Goal: Task Accomplishment & Management: Manage account settings

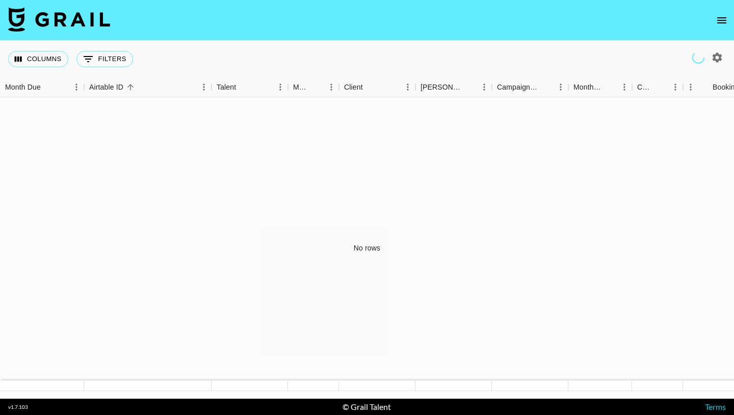
click at [725, 19] on icon "open drawer" at bounding box center [721, 20] width 9 height 6
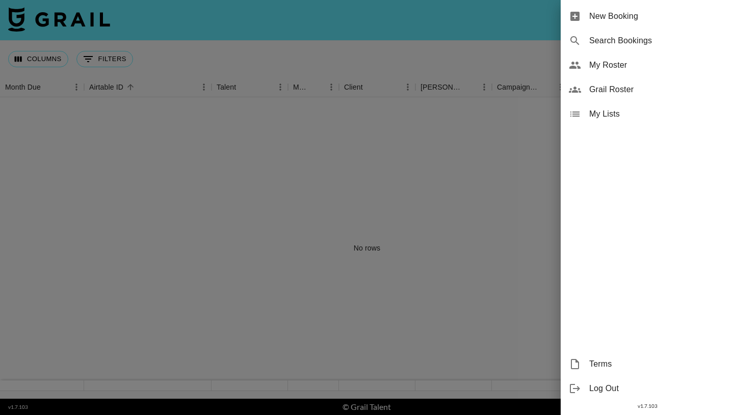
click at [628, 71] on div "My Roster" at bounding box center [647, 65] width 173 height 24
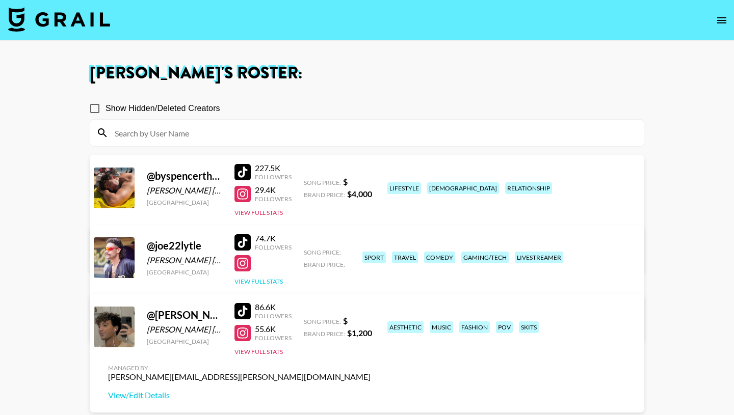
click at [266, 280] on button "View Full Stats" at bounding box center [258, 282] width 48 height 8
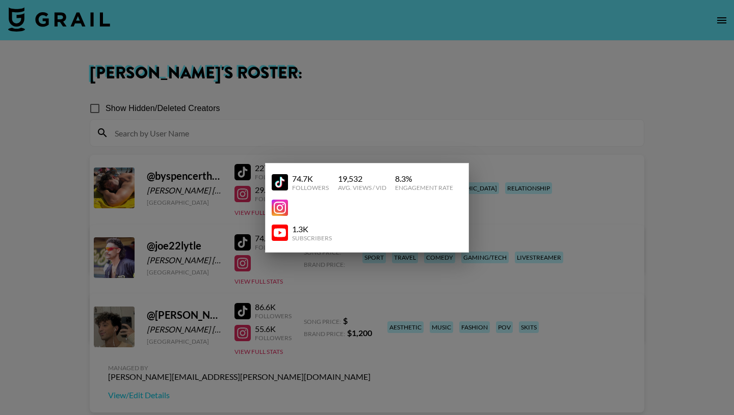
click at [277, 268] on div at bounding box center [367, 207] width 734 height 415
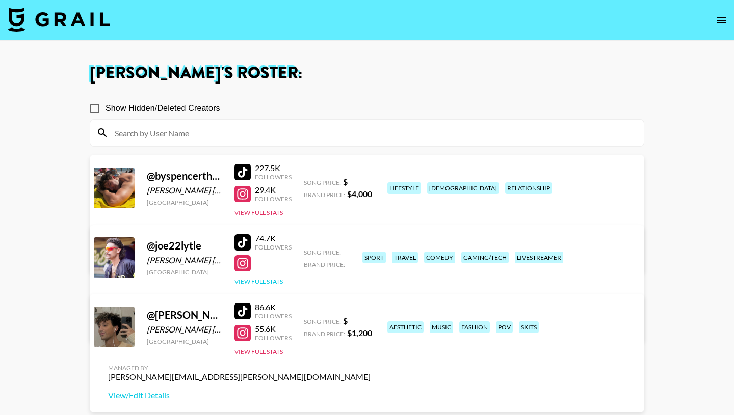
click at [268, 278] on button "View Full Stats" at bounding box center [258, 282] width 48 height 8
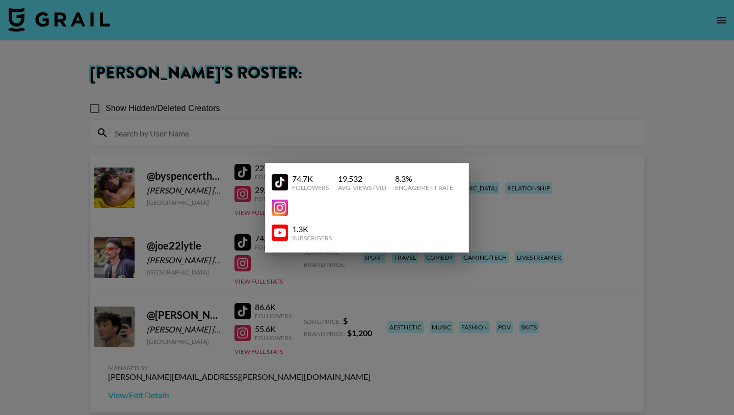
click at [268, 279] on div at bounding box center [367, 207] width 734 height 415
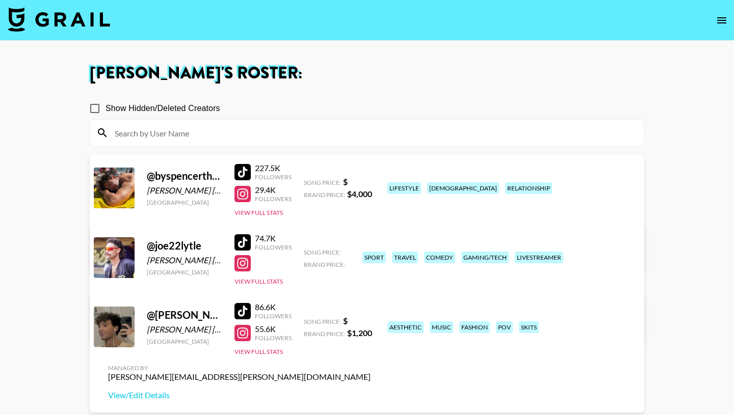
click at [370, 320] on link "View/Edit Details" at bounding box center [239, 325] width 262 height 10
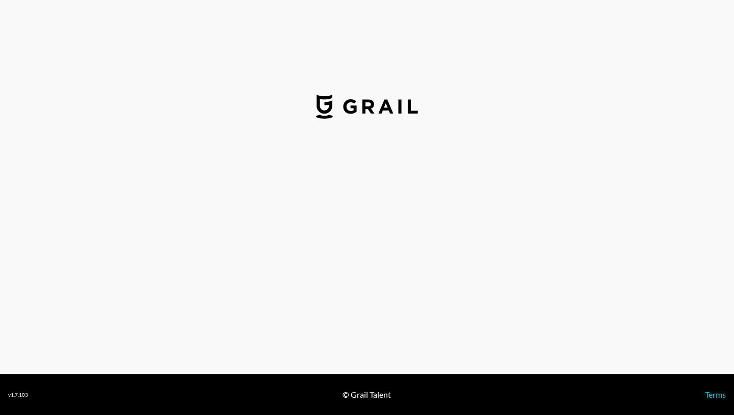
select select "USD"
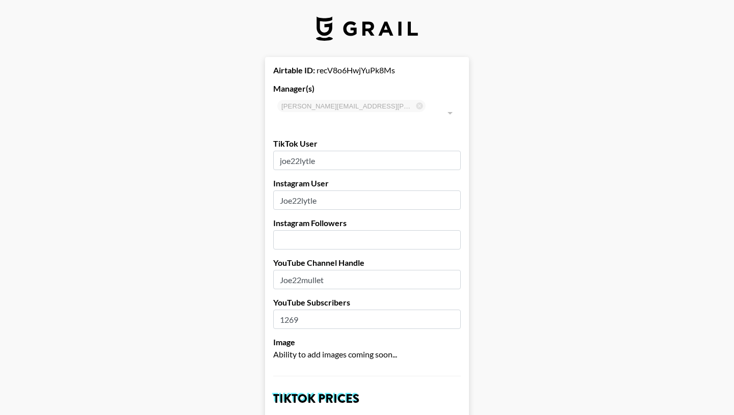
click at [311, 230] on input "number" at bounding box center [367, 239] width 188 height 19
type input "21500"
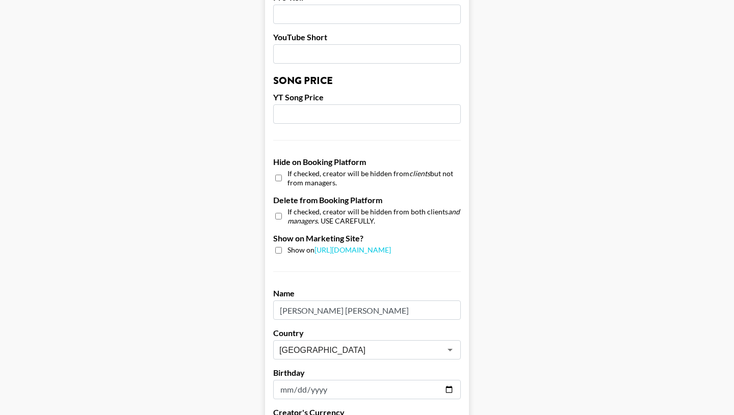
scroll to position [967, 0]
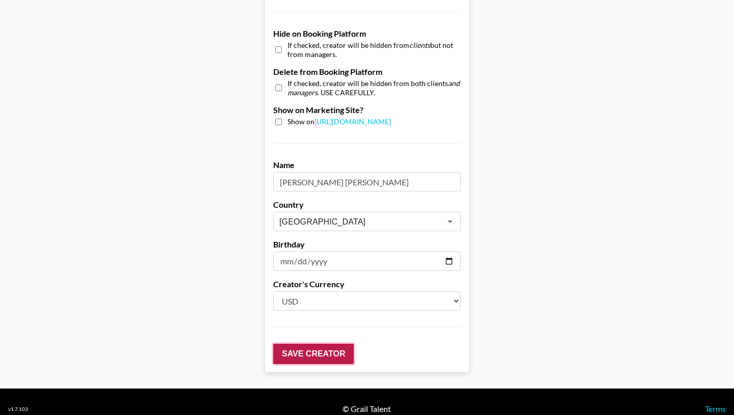
click at [327, 344] on input "Save Creator" at bounding box center [313, 354] width 81 height 20
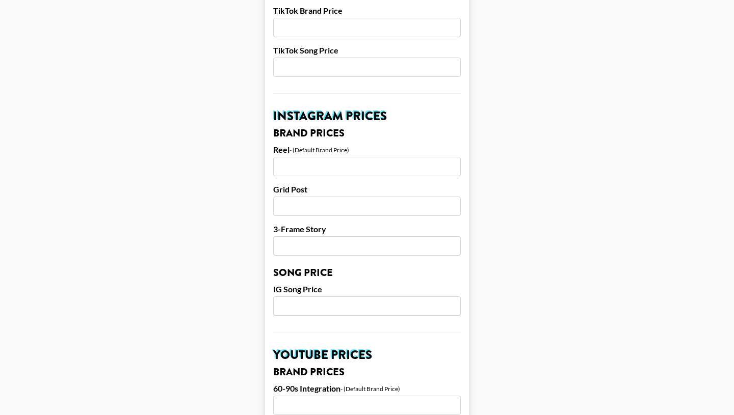
scroll to position [0, 0]
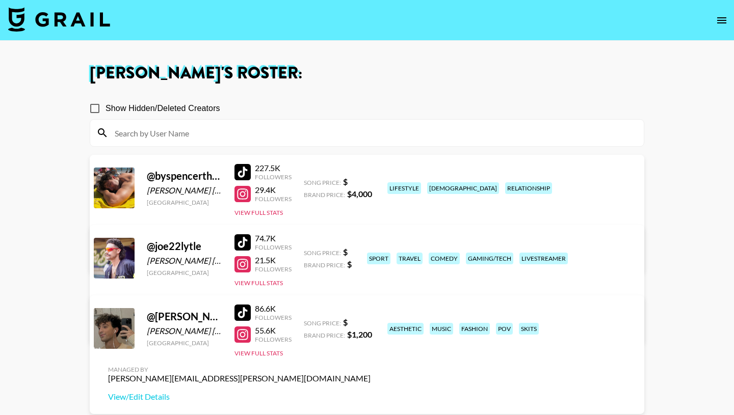
click at [370, 322] on link "View/Edit Details" at bounding box center [239, 327] width 262 height 10
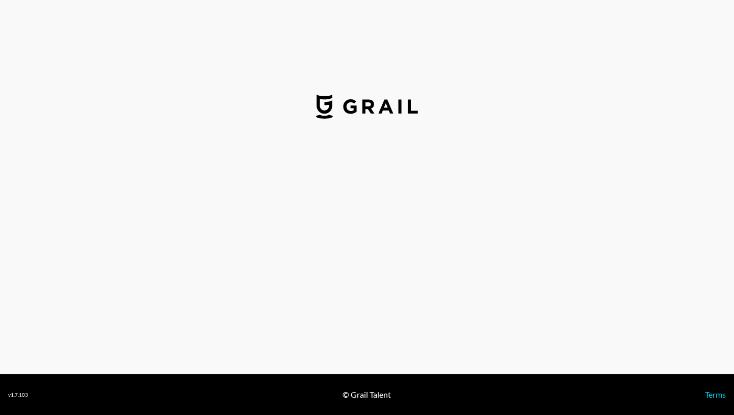
select select "USD"
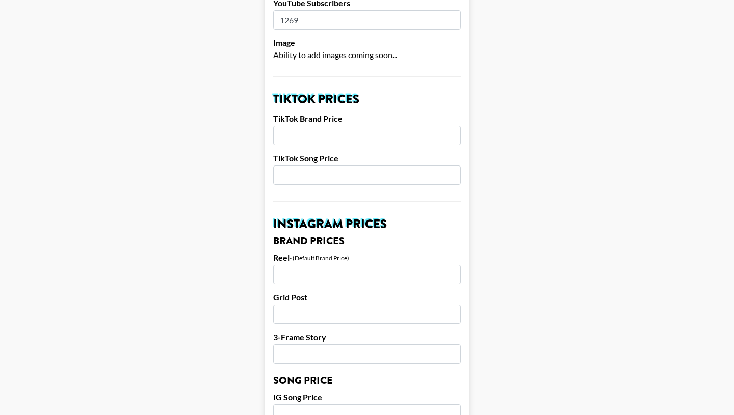
scroll to position [302, 0]
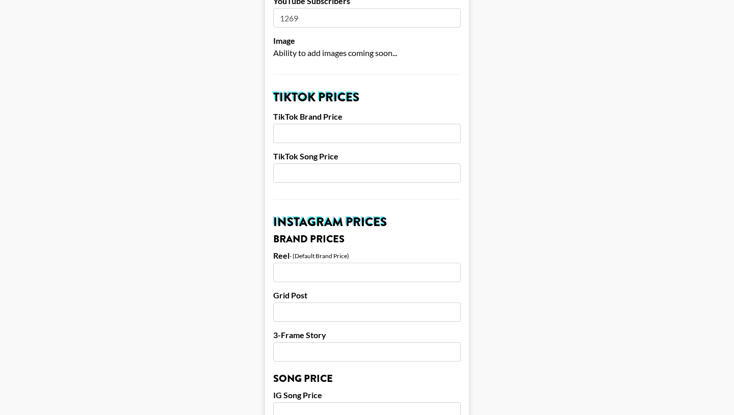
click at [328, 124] on input "number" at bounding box center [367, 133] width 188 height 19
type input "7000"
click at [187, 149] on main "Airtable ID: recV8o6HwjYuPk8Ms Manager(s) [PERSON_NAME][EMAIL_ADDRESS][PERSON_N…" at bounding box center [367, 396] width 718 height 1283
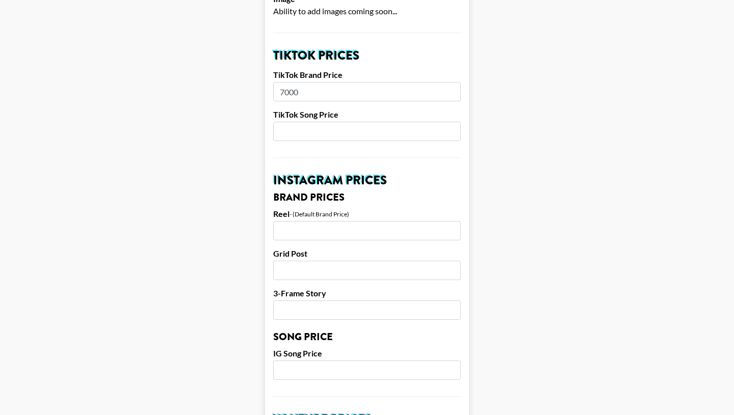
scroll to position [362, 0]
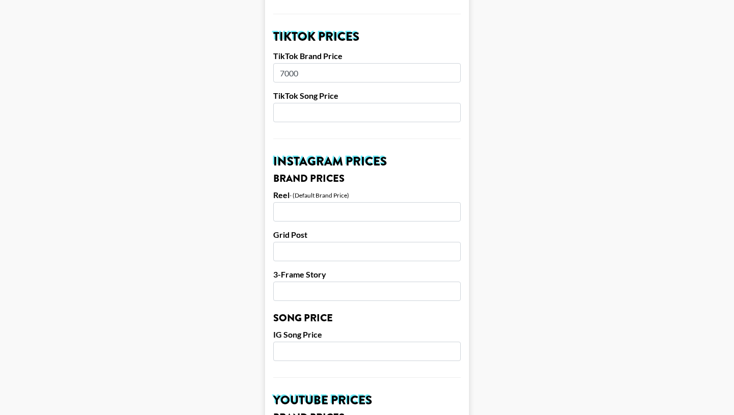
click at [290, 202] on input "number" at bounding box center [367, 211] width 188 height 19
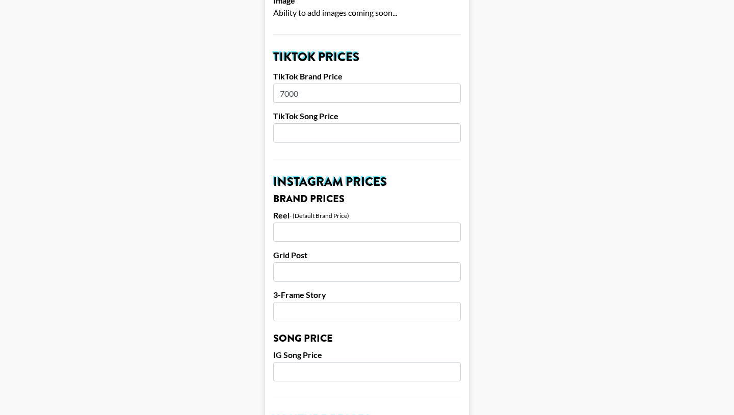
scroll to position [343, 0]
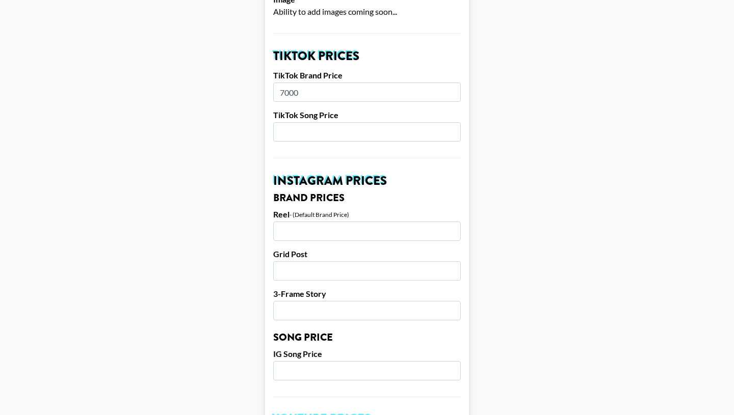
click at [291, 222] on input "number" at bounding box center [367, 231] width 188 height 19
type input "6500"
click at [175, 242] on main "Airtable ID: recV8o6HwjYuPk8Ms Manager(s) jake.gladwin@grail-talent.com ​ TikTo…" at bounding box center [367, 355] width 718 height 1283
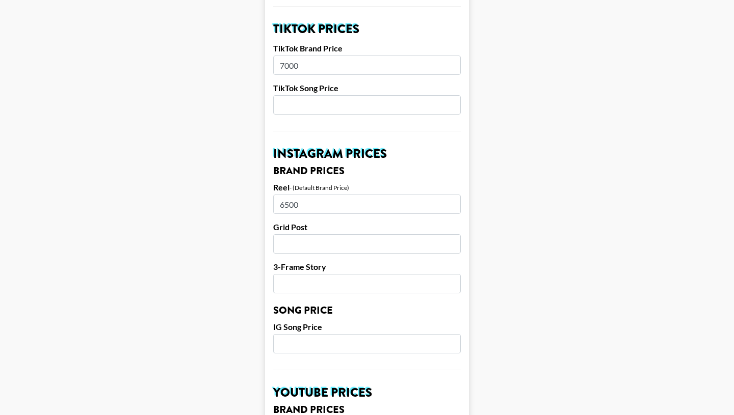
scroll to position [353, 0]
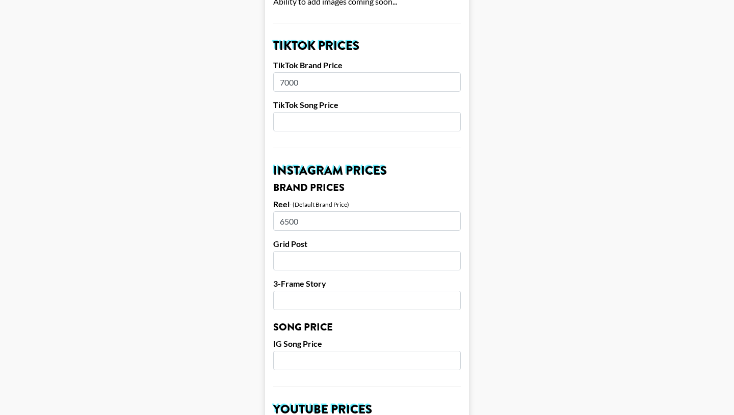
click at [306, 72] on input "7000" at bounding box center [367, 81] width 188 height 19
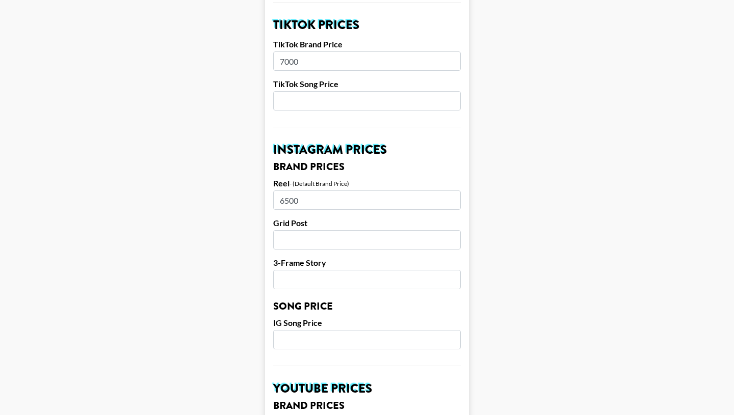
scroll to position [375, 0]
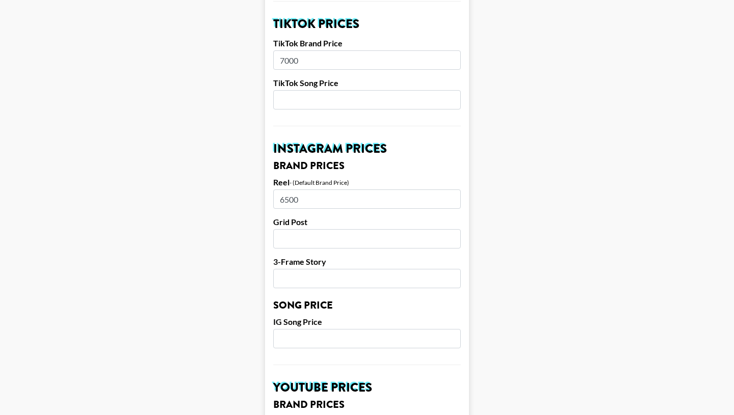
click at [299, 229] on input "number" at bounding box center [367, 238] width 188 height 19
type input "6250"
click at [206, 244] on main "Airtable ID: recV8o6HwjYuPk8Ms Manager(s) jake.gladwin@grail-talent.com ​ TikTo…" at bounding box center [367, 323] width 718 height 1283
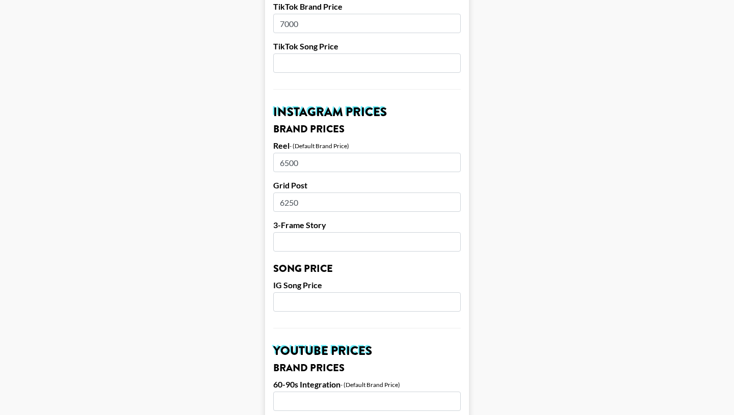
scroll to position [416, 0]
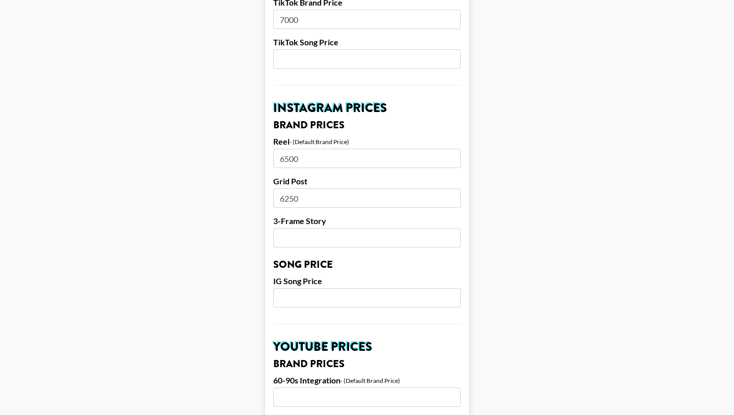
click at [305, 228] on input "number" at bounding box center [367, 237] width 188 height 19
type input "6000"
click at [172, 233] on main "Airtable ID: recV8o6HwjYuPk8Ms Manager(s) jake.gladwin@grail-talent.com ​ TikTo…" at bounding box center [367, 282] width 718 height 1283
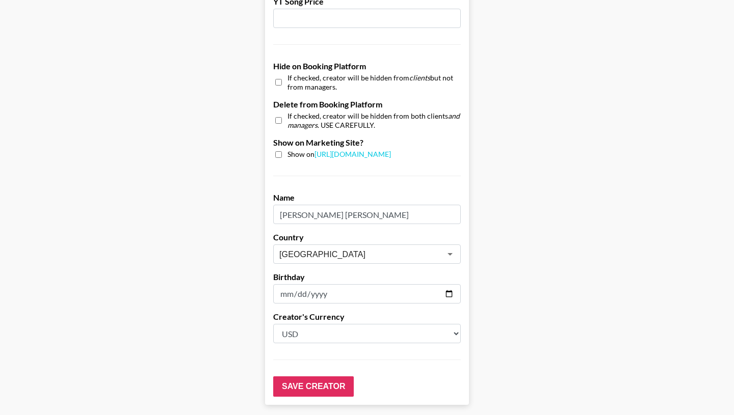
scroll to position [967, 0]
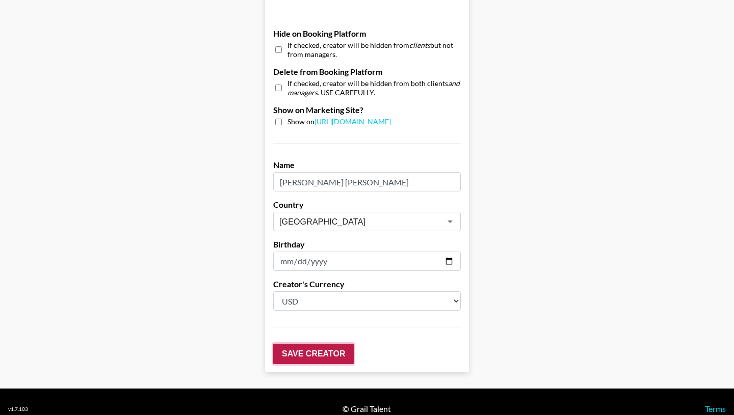
click at [298, 344] on input "Save Creator" at bounding box center [313, 354] width 81 height 20
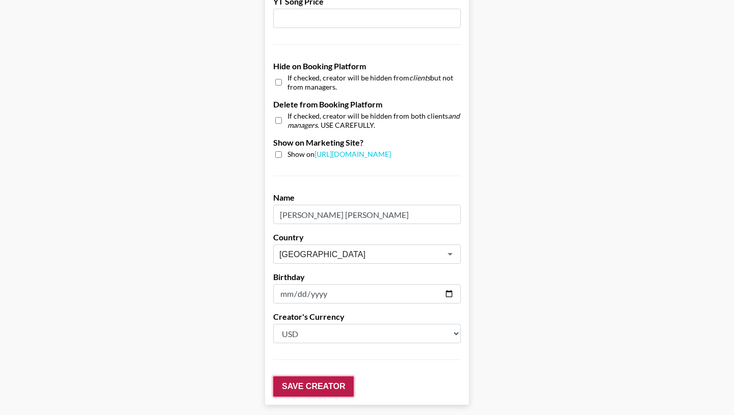
scroll to position [1000, 0]
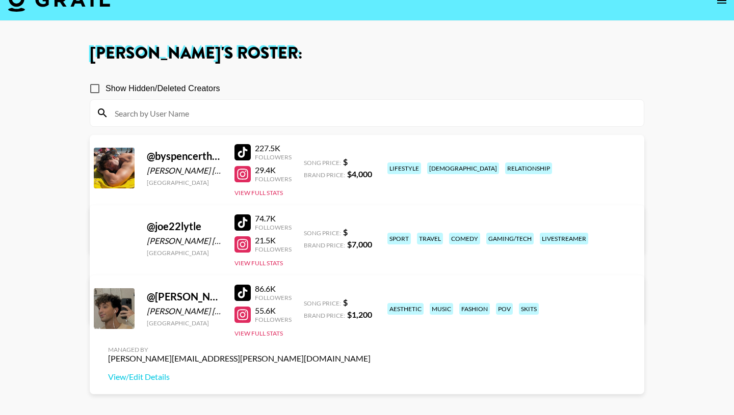
scroll to position [21, 0]
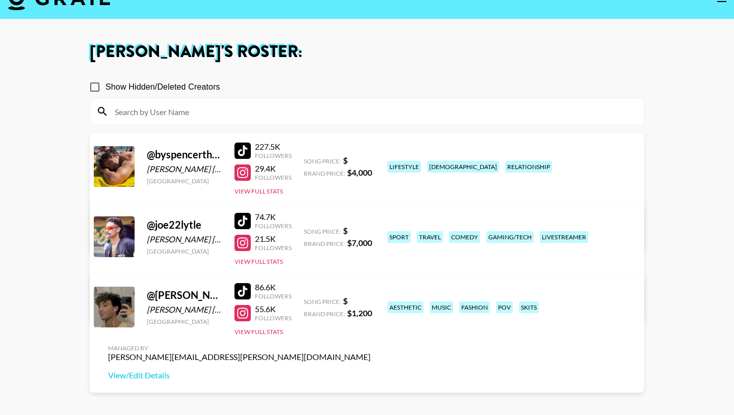
click at [370, 300] on link "View/Edit Details" at bounding box center [239, 305] width 262 height 10
click at [370, 230] on link "View/Edit Details" at bounding box center [239, 235] width 262 height 10
click at [293, 293] on div "@ ryan_peter_murphy [PERSON_NAME] [PERSON_NAME] [GEOGRAPHIC_DATA] 86.6K Followe…" at bounding box center [367, 333] width 554 height 119
click at [370, 370] on link "View/Edit Details" at bounding box center [239, 375] width 262 height 10
click at [370, 300] on link "View/Edit Details" at bounding box center [239, 305] width 262 height 10
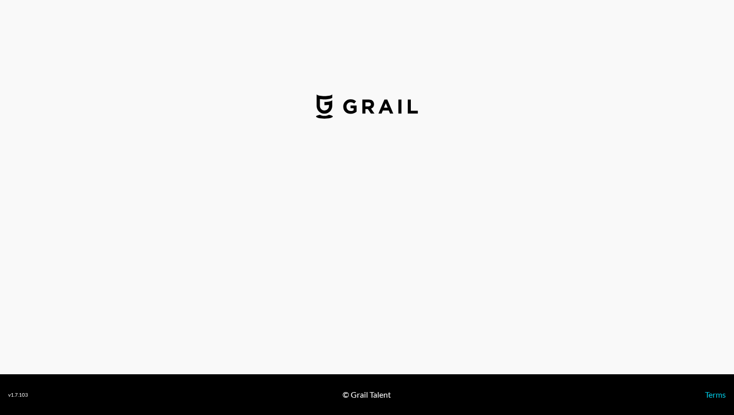
select select "USD"
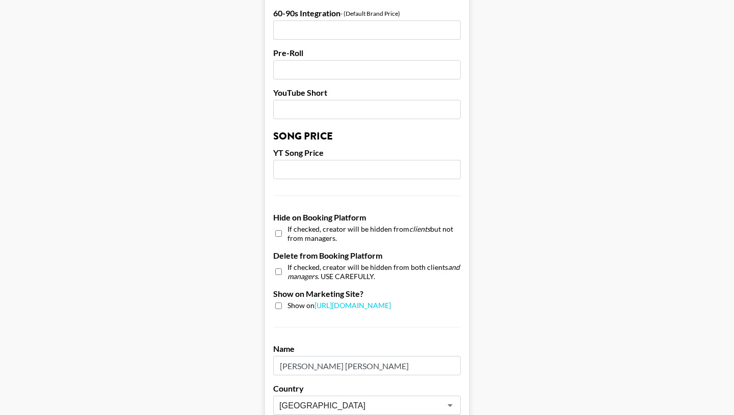
scroll to position [784, 0]
click at [279, 302] on input "checkbox" at bounding box center [278, 305] width 7 height 7
checkbox input "true"
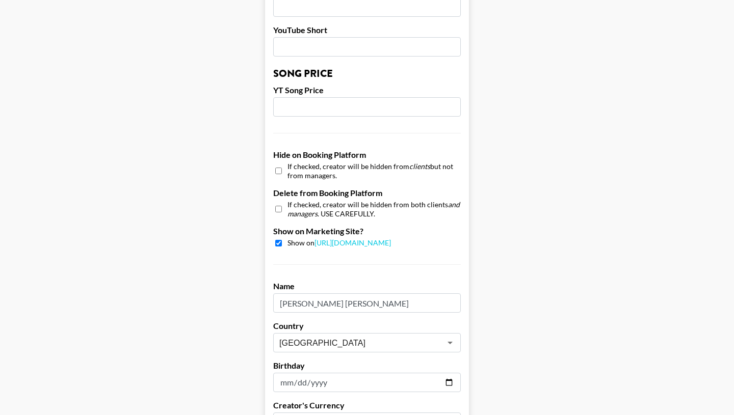
scroll to position [967, 0]
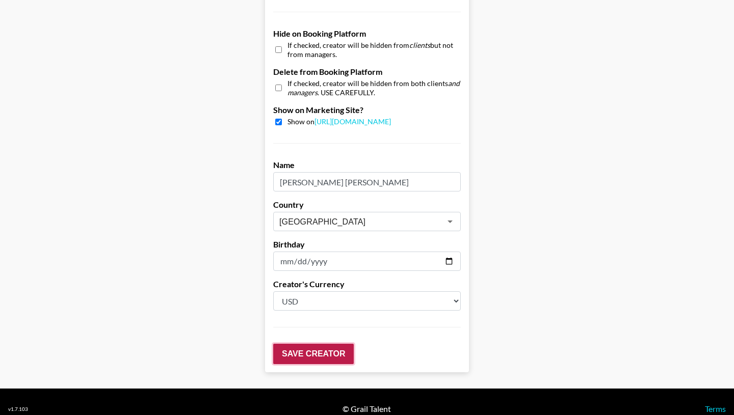
click at [320, 344] on input "Save Creator" at bounding box center [313, 354] width 81 height 20
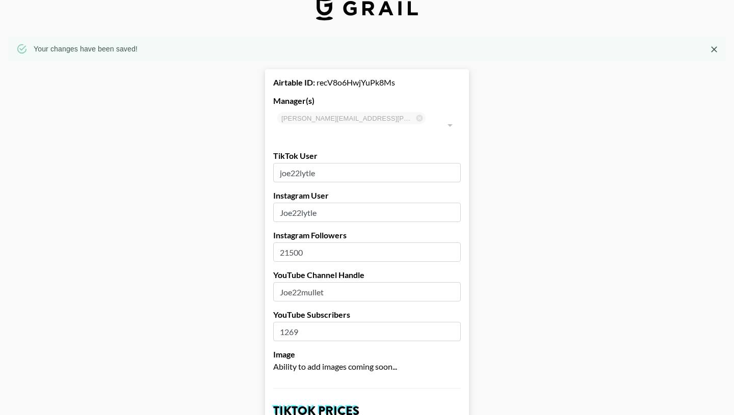
scroll to position [0, 0]
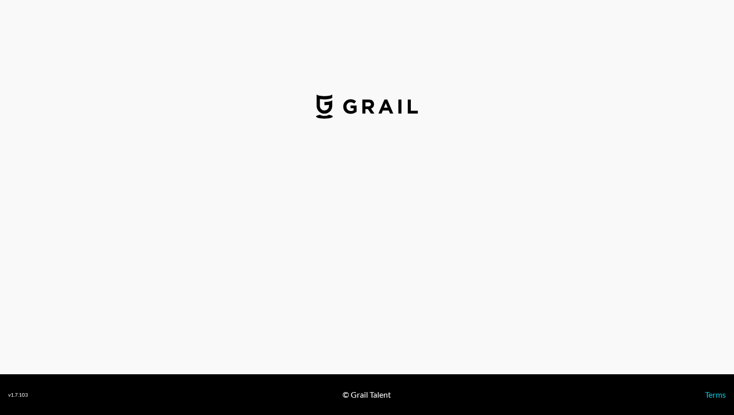
select select "USD"
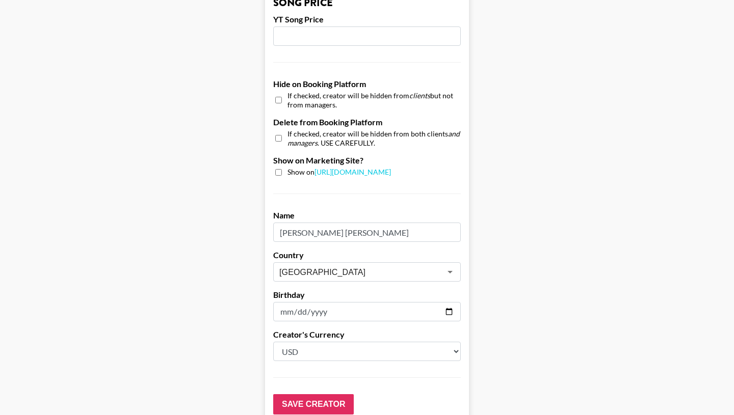
scroll to position [908, 0]
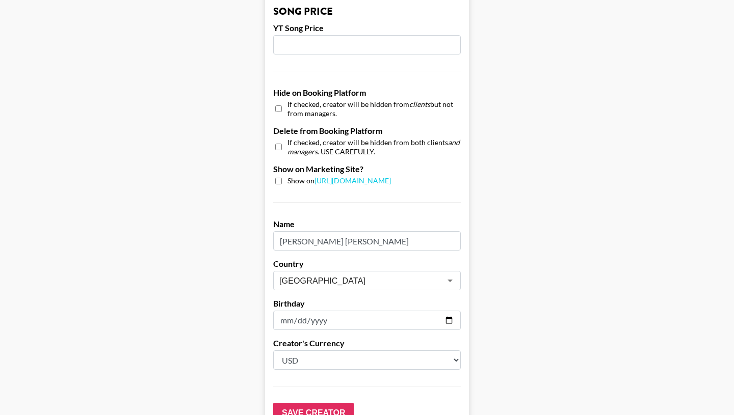
click at [277, 178] on input "checkbox" at bounding box center [278, 181] width 7 height 7
checkbox input "true"
click at [297, 403] on input "Save Creator" at bounding box center [313, 413] width 81 height 20
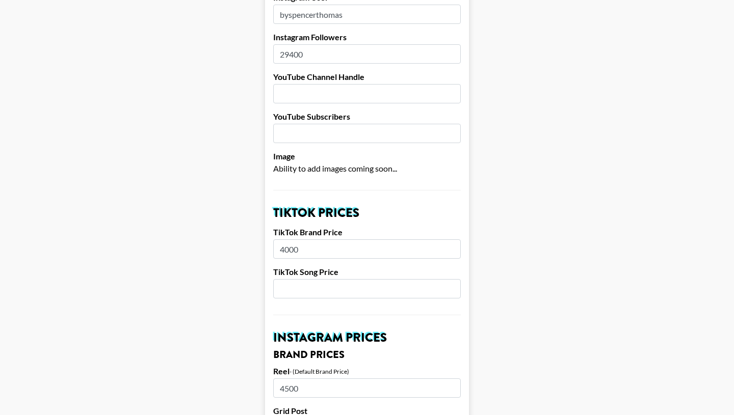
scroll to position [0, 0]
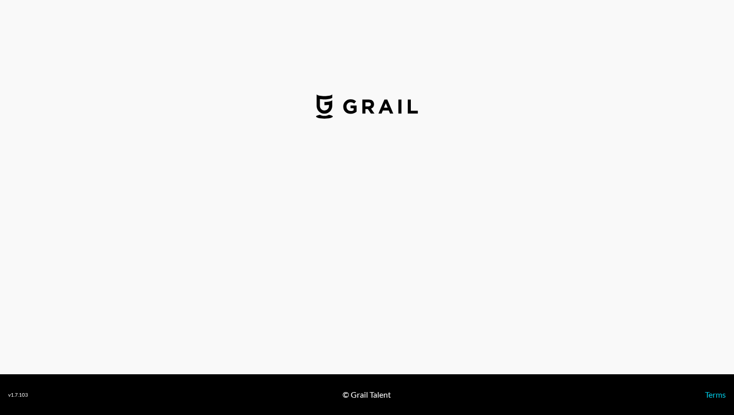
select select "USD"
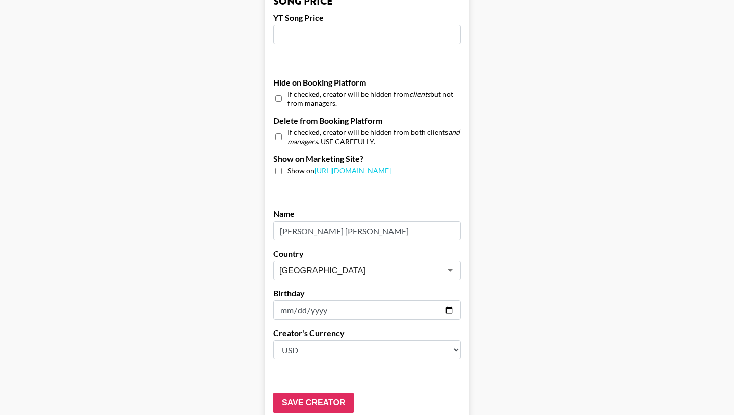
scroll to position [895, 0]
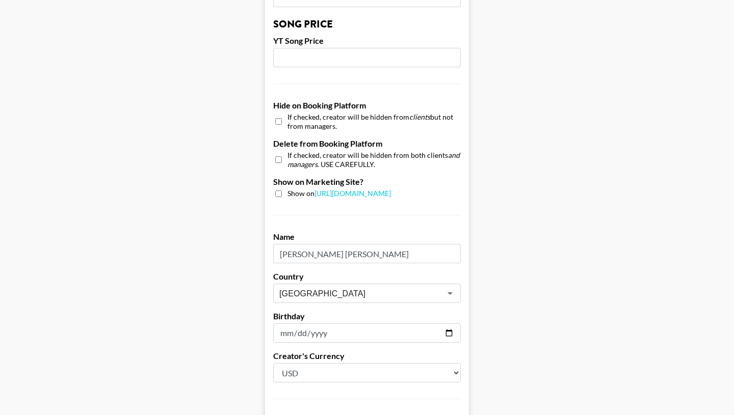
click at [278, 191] on input "checkbox" at bounding box center [278, 194] width 7 height 7
checkbox input "true"
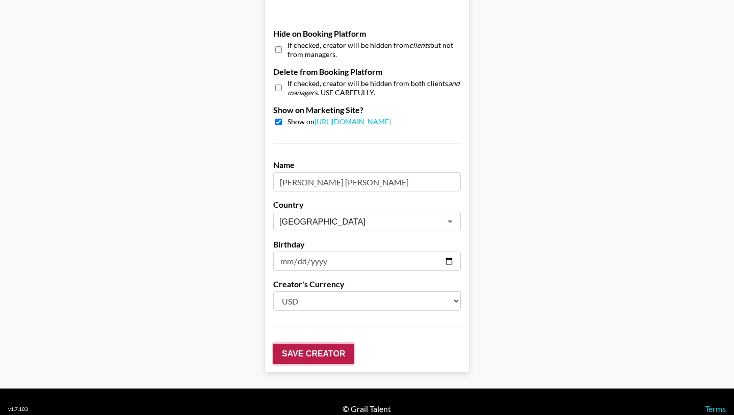
click at [319, 344] on input "Save Creator" at bounding box center [313, 354] width 81 height 20
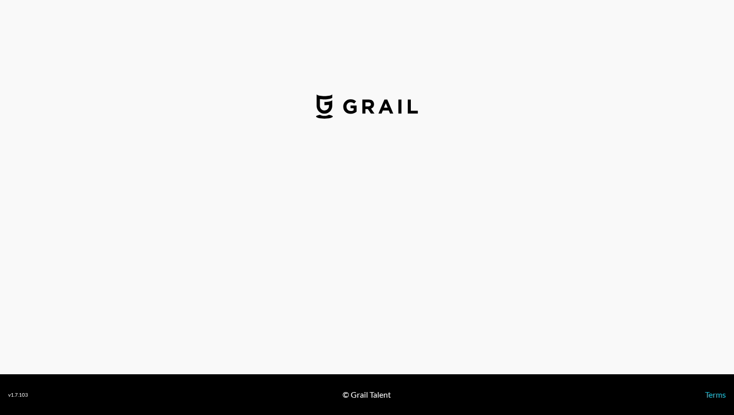
select select "USD"
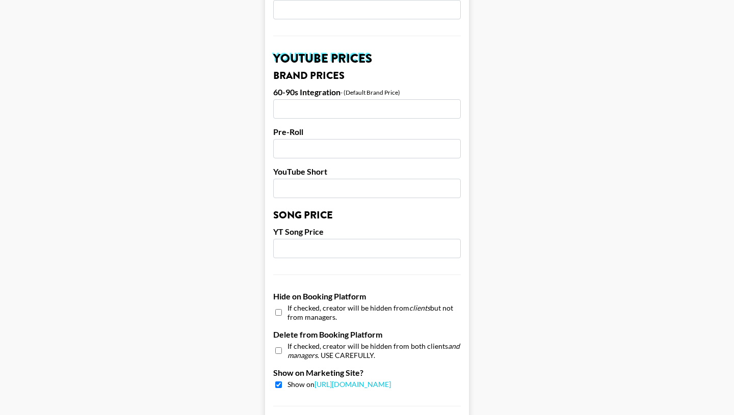
scroll to position [967, 0]
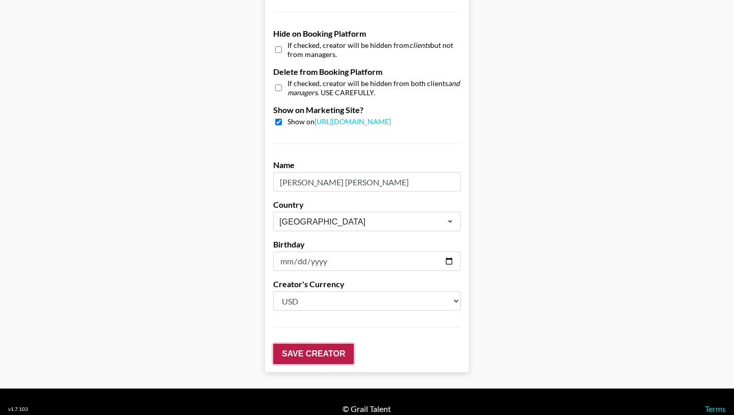
click at [318, 344] on input "Save Creator" at bounding box center [313, 354] width 81 height 20
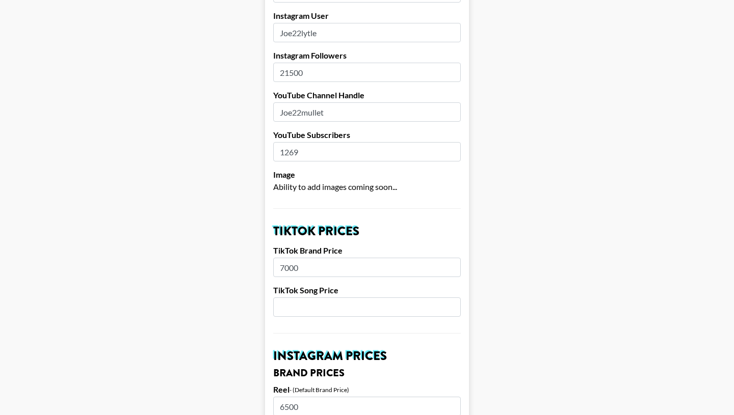
scroll to position [193, 0]
